Goal: Task Accomplishment & Management: Complete application form

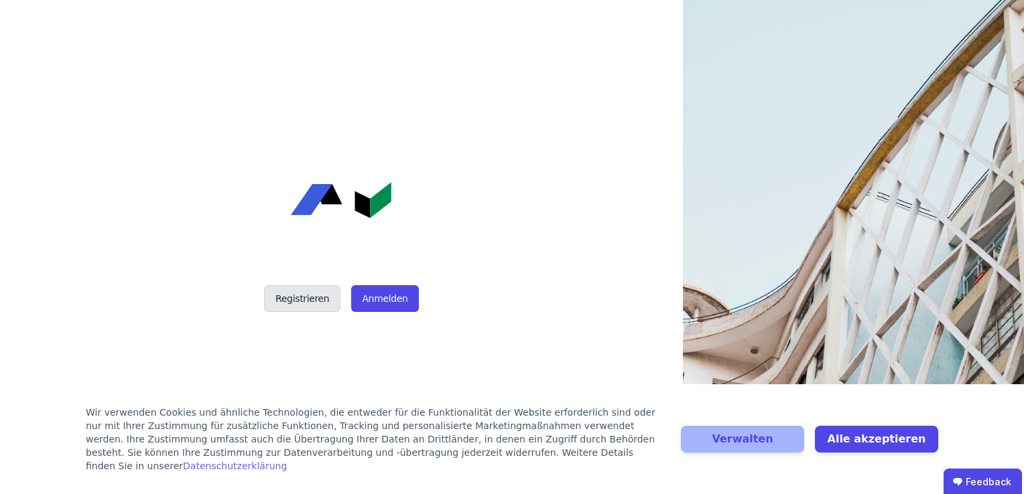
click at [289, 305] on button "Registrieren" at bounding box center [302, 298] width 76 height 27
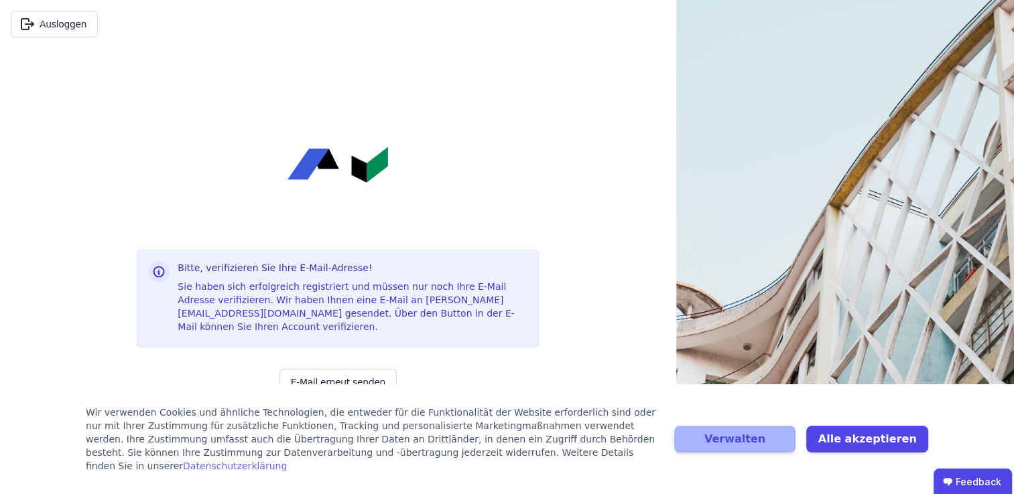
drag, startPoint x: 536, startPoint y: 125, endPoint x: 609, endPoint y: 107, distance: 75.2
click at [536, 125] on div "Bitte, verifizieren Sie Ihre E-Mail-Adresse! Sie haben sich erfolgreich registr…" at bounding box center [338, 271] width 402 height 446
click at [338, 376] on button "E-Mail erneut senden" at bounding box center [337, 382] width 117 height 27
click at [307, 275] on h3 "Bitte, verifizieren Sie Ihre E-Mail-Adresse!" at bounding box center [353, 267] width 350 height 13
click at [890, 452] on button "Alle akzeptieren" at bounding box center [867, 439] width 122 height 27
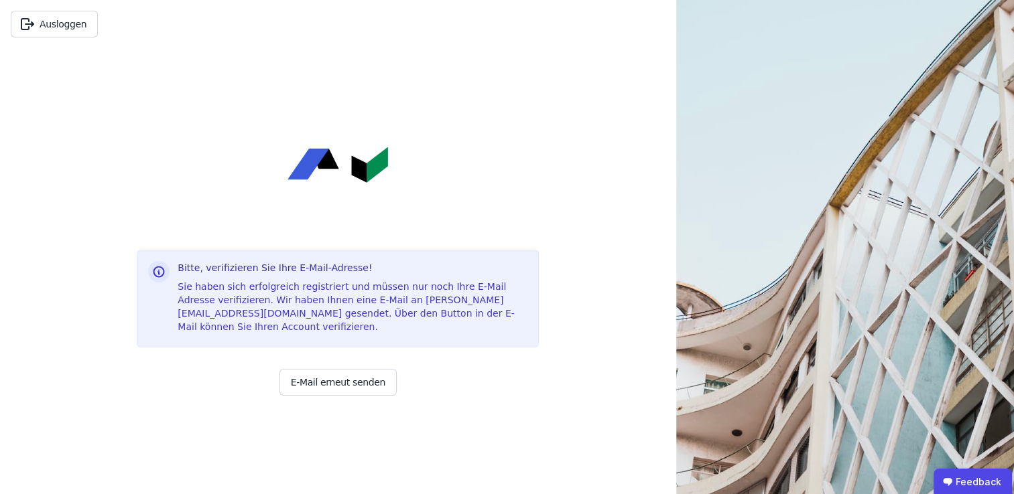
click at [336, 297] on div "Sie haben sich erfolgreich registriert und müssen nur noch Ihre E-Mail Adresse …" at bounding box center [353, 307] width 350 height 54
click at [370, 171] on img at bounding box center [337, 165] width 100 height 36
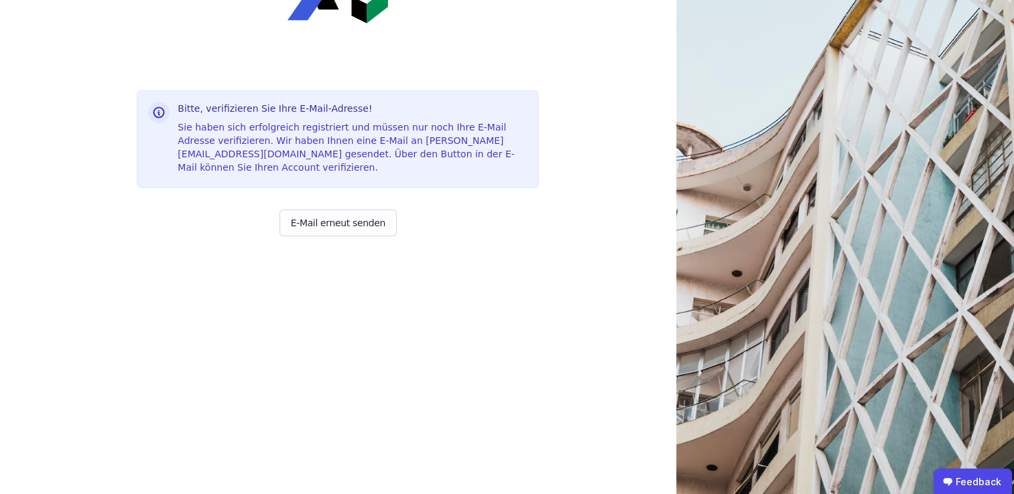
scroll to position [226, 0]
